Goal: Check status

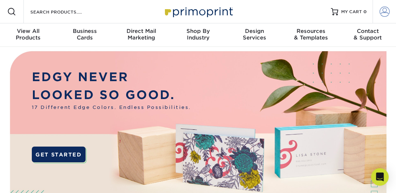
click at [382, 13] on span at bounding box center [385, 12] width 10 height 10
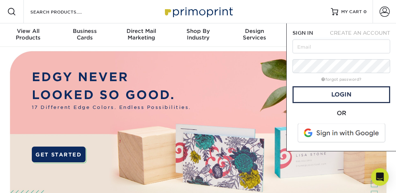
click at [320, 134] on span at bounding box center [341, 133] width 93 height 19
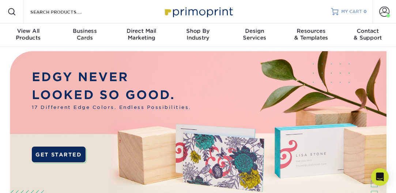
click at [354, 11] on span "MY CART" at bounding box center [351, 12] width 21 height 6
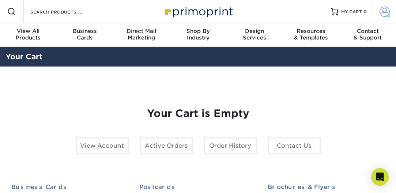
click at [382, 11] on span at bounding box center [385, 12] width 10 height 10
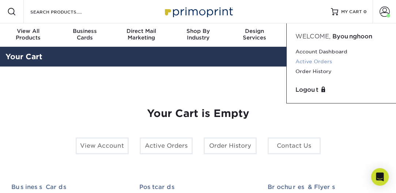
click at [316, 61] on link "Active Orders" at bounding box center [341, 62] width 92 height 10
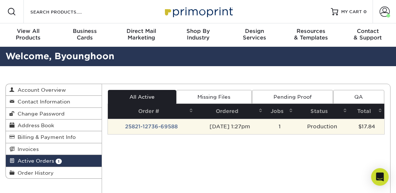
click at [145, 129] on td "25821-12736-69588" at bounding box center [151, 126] width 87 height 15
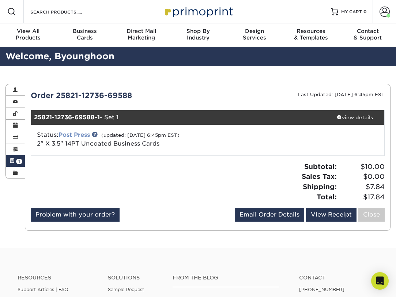
click at [82, 135] on link "Post Press" at bounding box center [73, 134] width 31 height 7
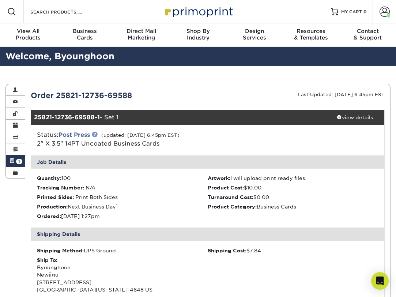
click at [95, 134] on link at bounding box center [95, 134] width 6 height 6
click at [122, 173] on ul "Quantity: 100 Artwork: I will upload print ready files. Tracking Number: N/A Pr…" at bounding box center [207, 198] width 353 height 59
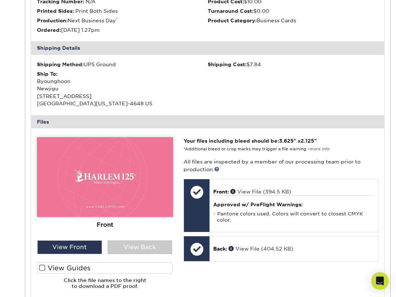
scroll to position [187, 0]
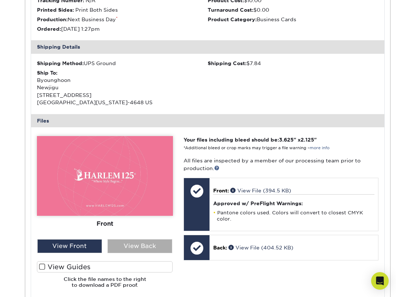
click at [128, 193] on div "View Back" at bounding box center [139, 246] width 65 height 14
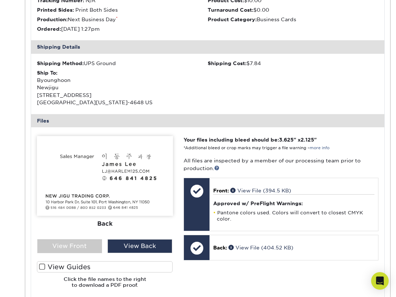
click at [59, 193] on label "View Guides" at bounding box center [105, 266] width 136 height 11
click at [0, 0] on input "View Guides" at bounding box center [0, 0] width 0 height 0
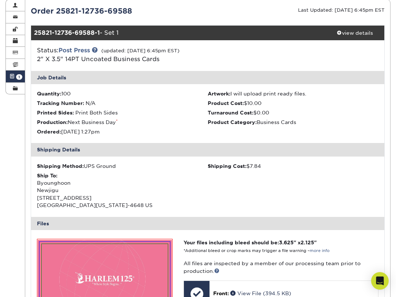
scroll to position [58, 0]
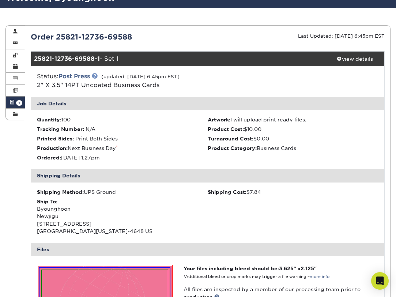
click at [98, 75] on link at bounding box center [95, 76] width 6 height 6
